Goal: Task Accomplishment & Management: Use online tool/utility

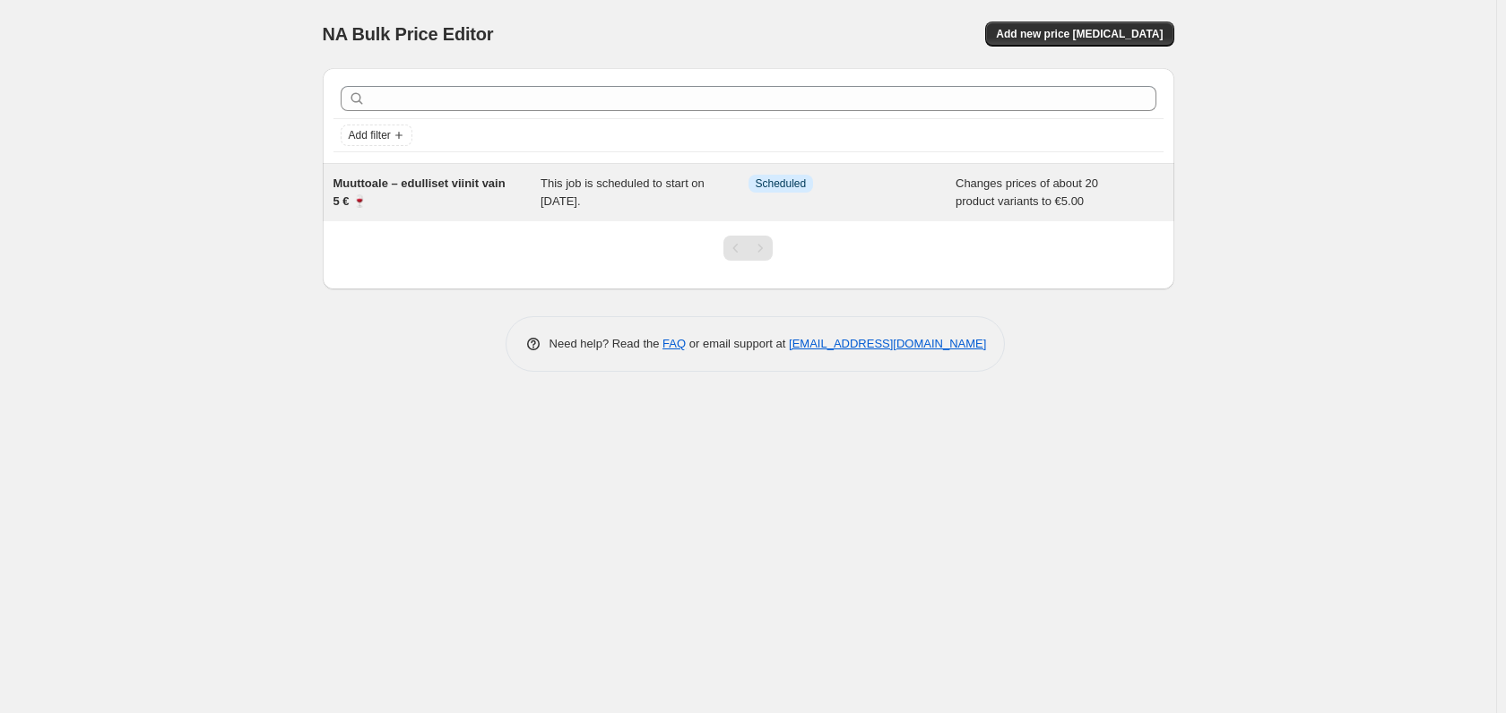
click at [410, 177] on span "Muuttoale – edulliset viinit vain 5 € 🍷" at bounding box center [419, 192] width 172 height 31
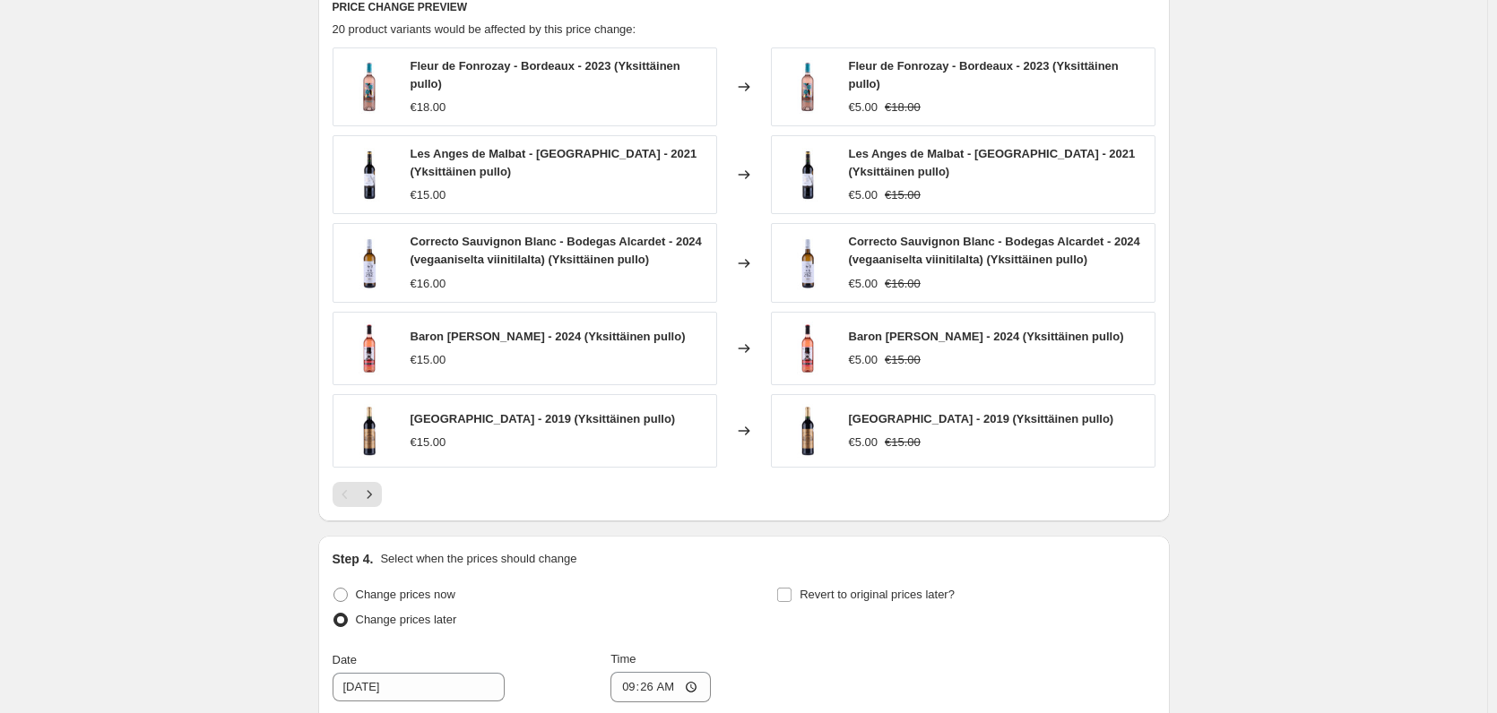
scroll to position [986, 0]
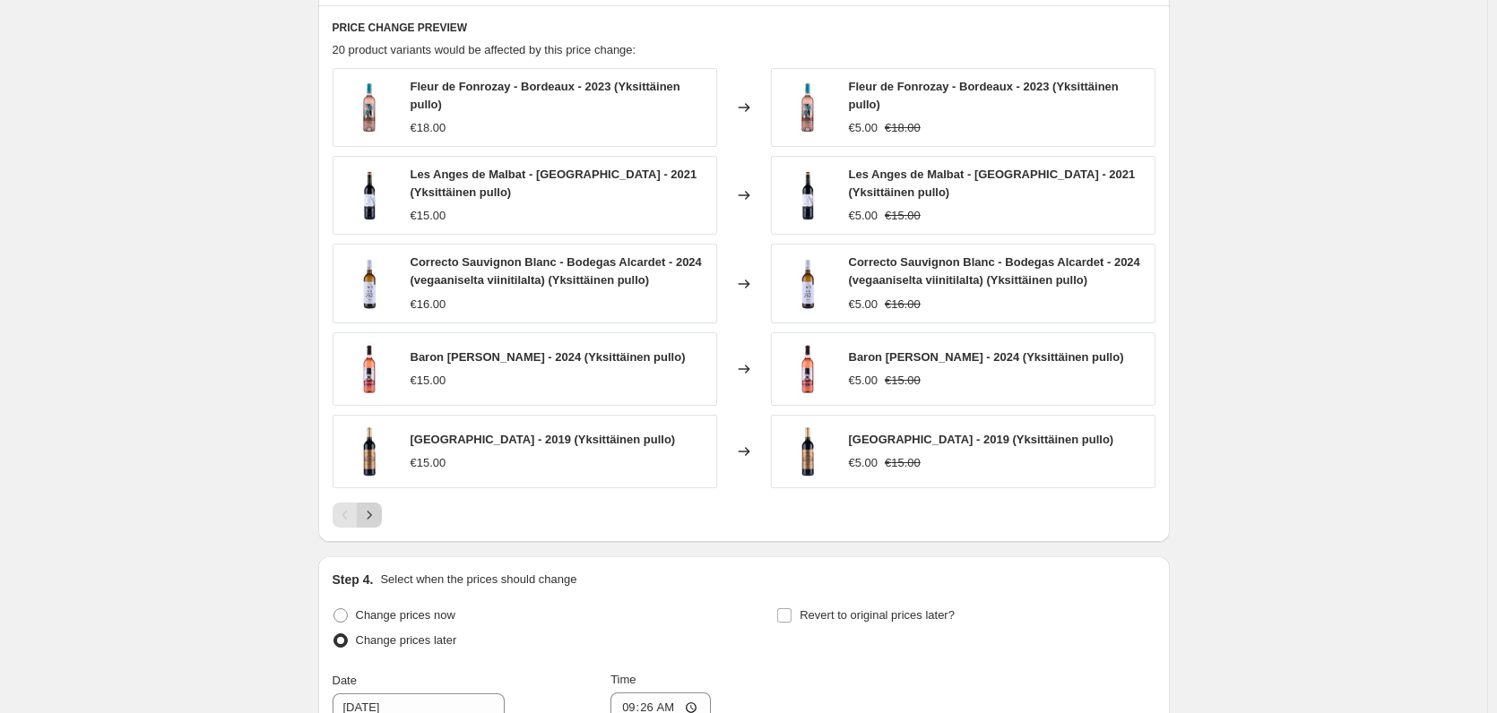
click at [377, 522] on icon "Next" at bounding box center [369, 515] width 18 height 18
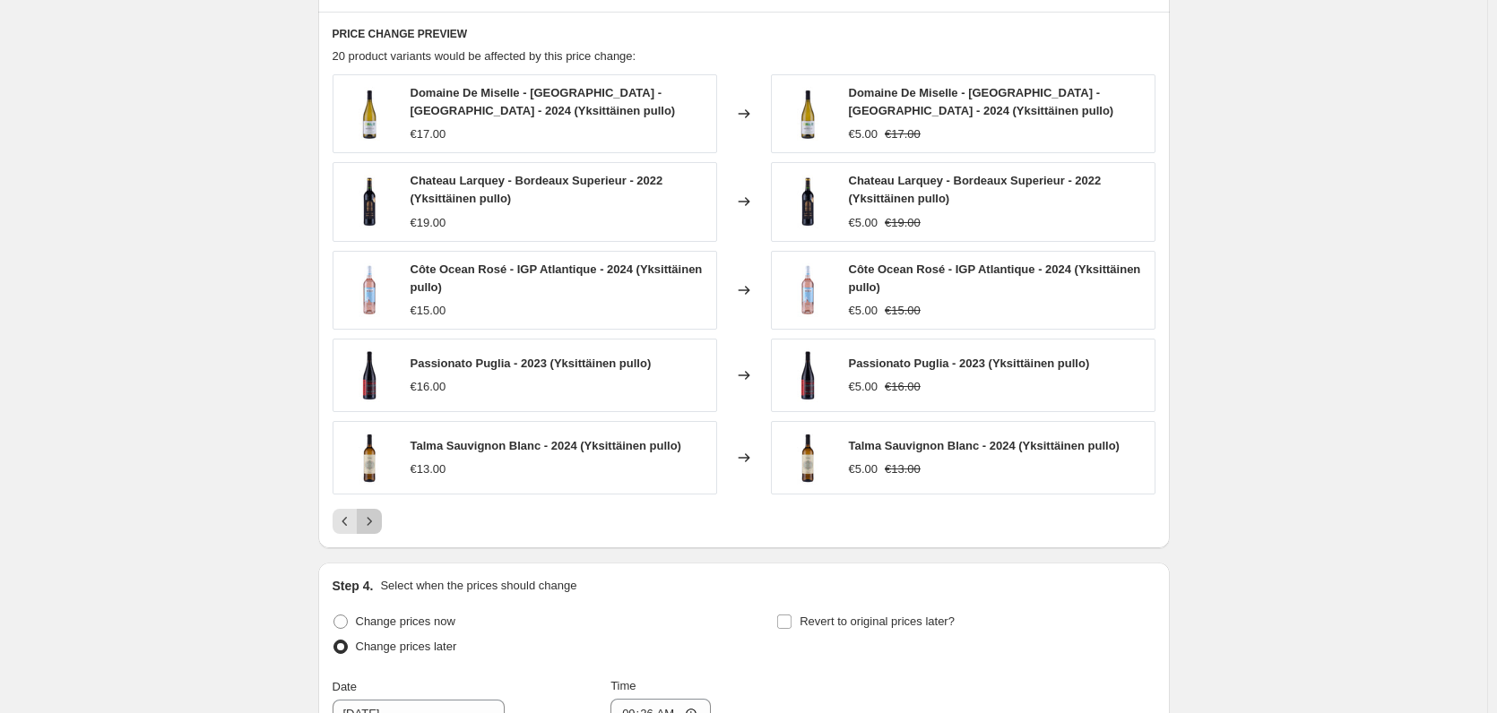
click at [378, 524] on icon "Next" at bounding box center [369, 522] width 18 height 18
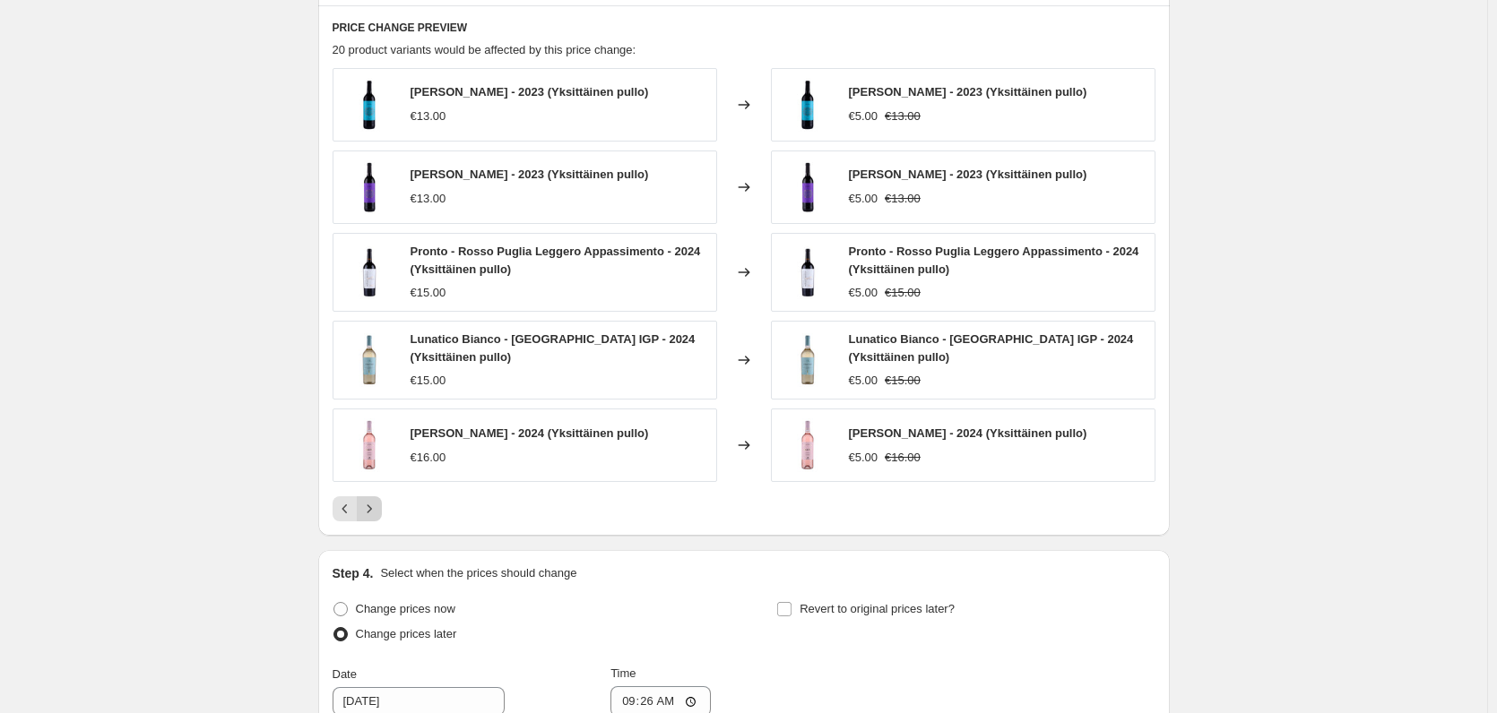
click at [378, 512] on icon "Next" at bounding box center [369, 509] width 18 height 18
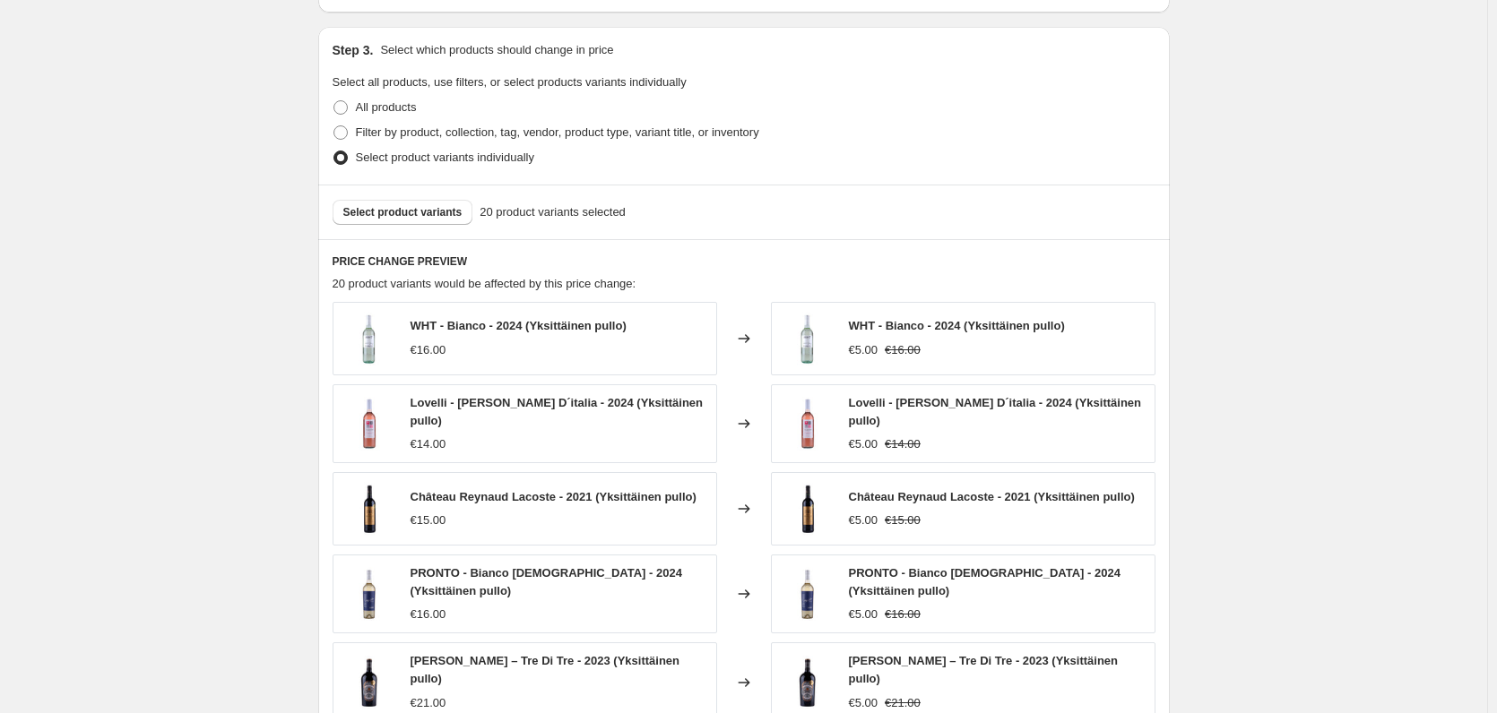
scroll to position [717, 0]
